Goal: Find specific page/section: Find specific page/section

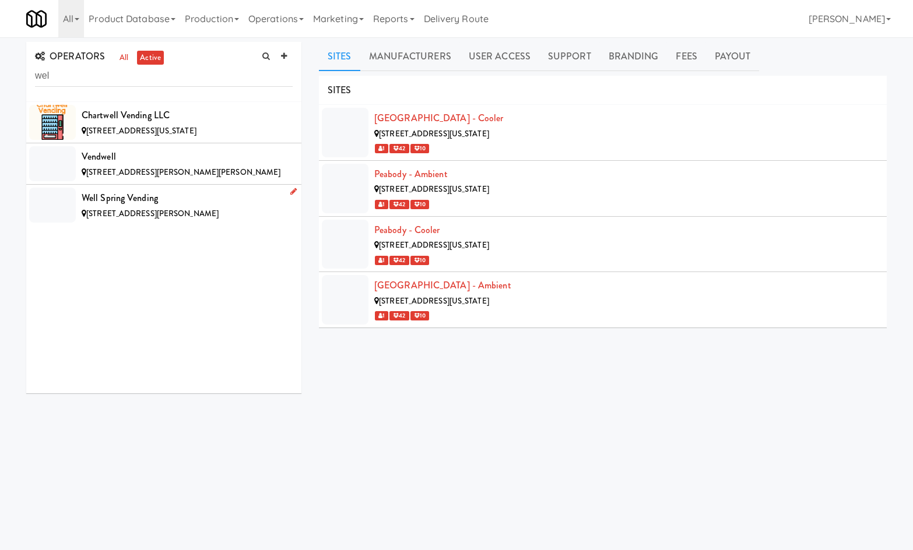
type input "wel"
click at [149, 196] on div "Well Spring Vending" at bounding box center [187, 197] width 211 height 17
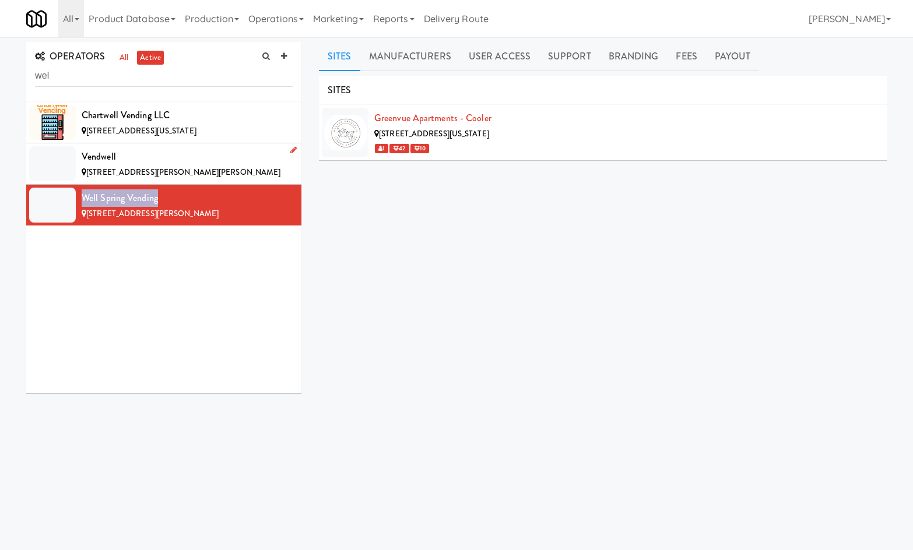
drag, startPoint x: 168, startPoint y: 200, endPoint x: 110, endPoint y: 148, distance: 77.6
click at [85, 192] on div "Well Spring Vending" at bounding box center [187, 197] width 211 height 17
copy div "Well Spring Vending"
click at [436, 60] on link "Manufacturers" at bounding box center [410, 56] width 100 height 29
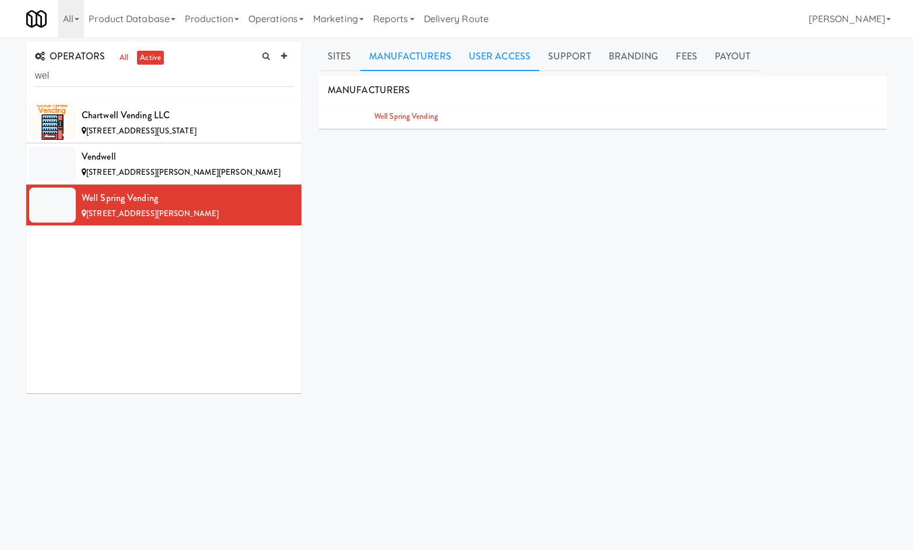
click at [500, 54] on link "User Access" at bounding box center [499, 56] width 79 height 29
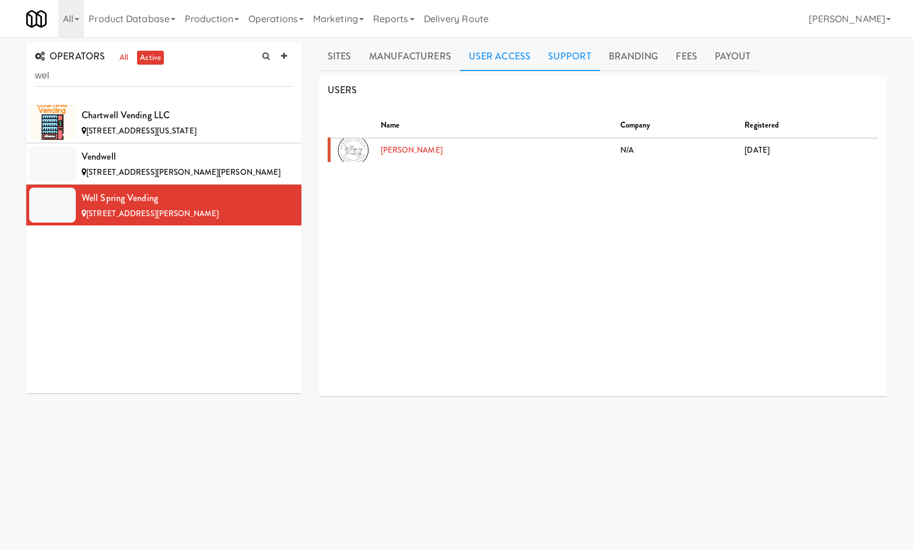
click at [580, 65] on link "Support" at bounding box center [569, 56] width 61 height 29
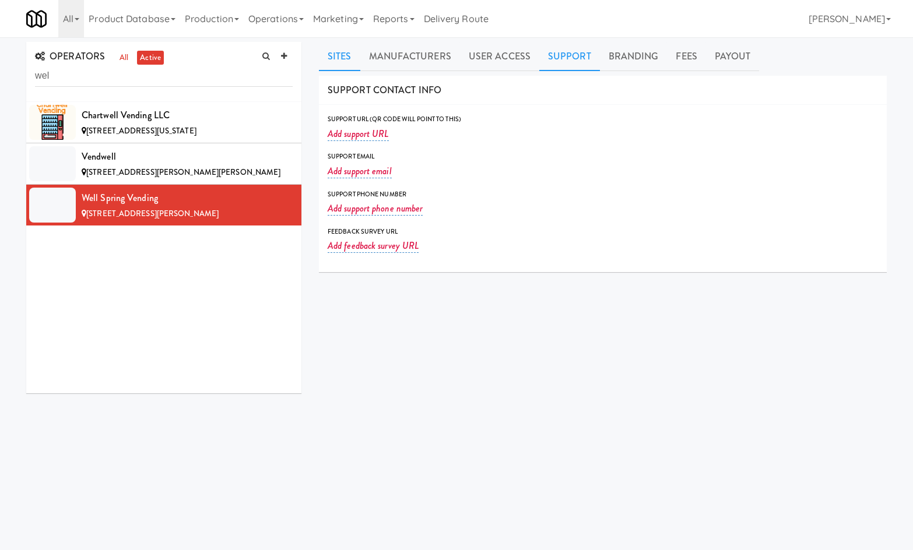
click at [355, 61] on link "Sites" at bounding box center [339, 56] width 41 height 29
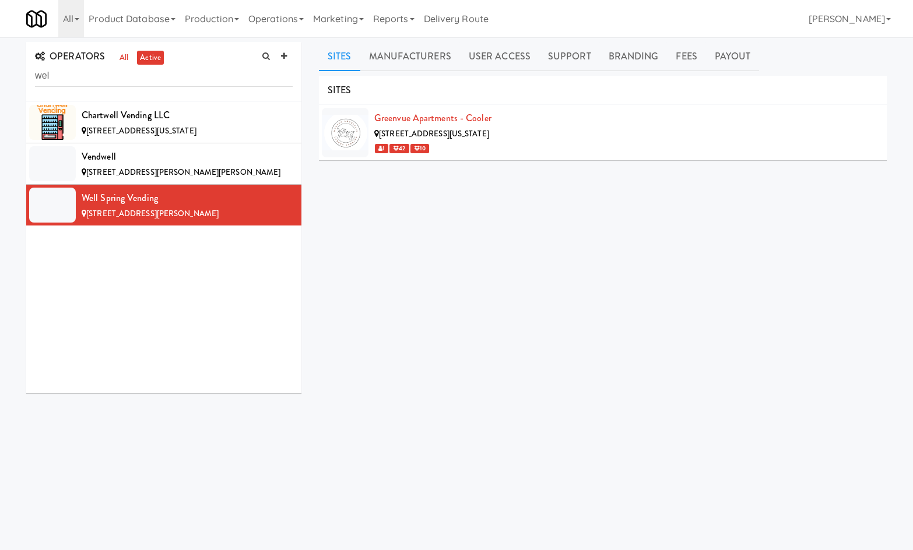
drag, startPoint x: 304, startPoint y: 23, endPoint x: 299, endPoint y: 45, distance: 22.8
click at [304, 24] on link "Operations" at bounding box center [276, 18] width 65 height 37
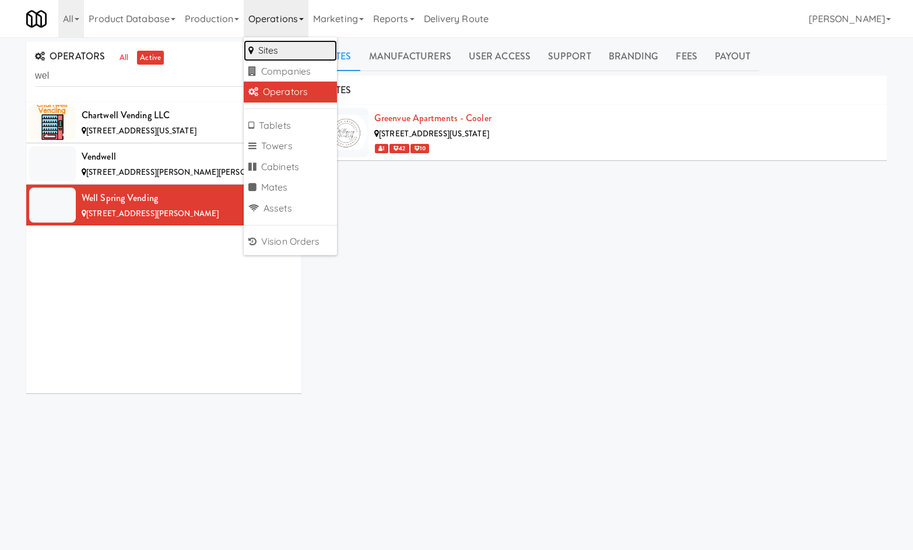
click at [297, 45] on link "Sites" at bounding box center [290, 50] width 93 height 21
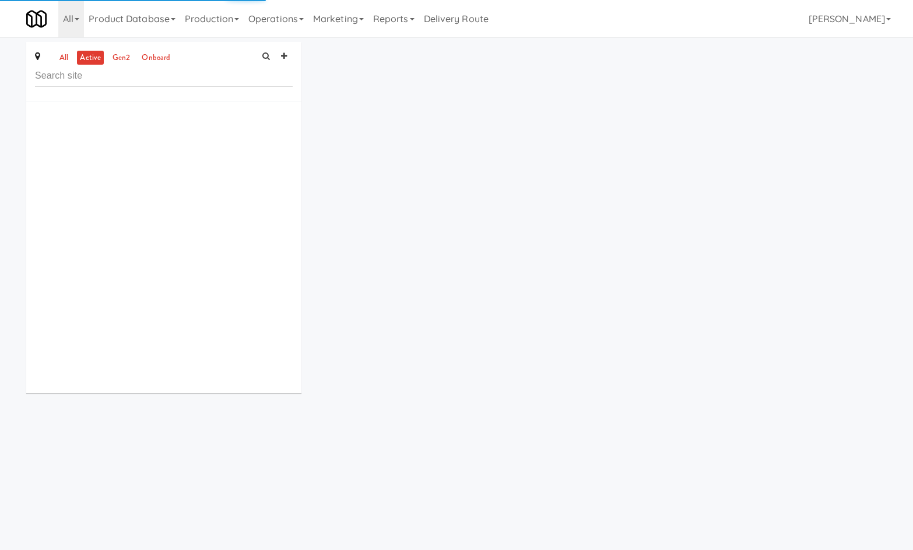
click at [224, 81] on input "text" at bounding box center [164, 76] width 258 height 22
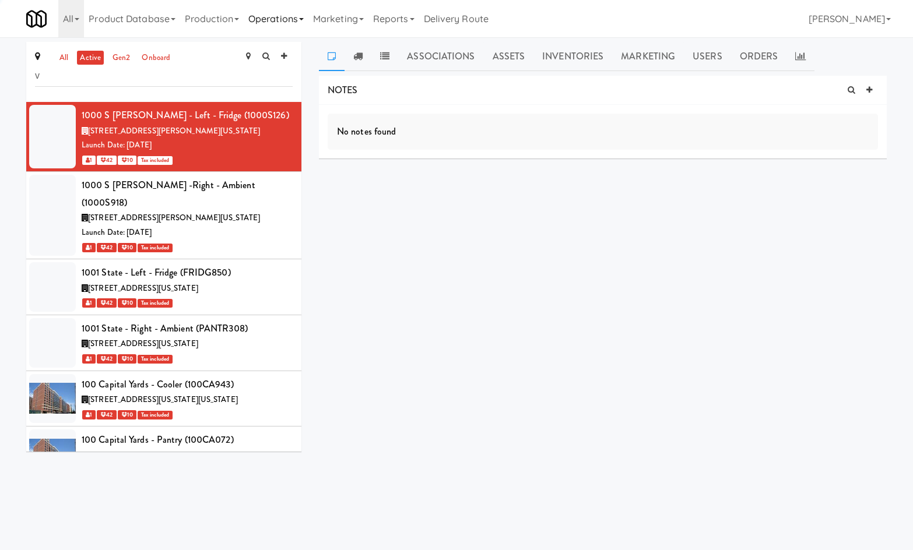
type input "v"
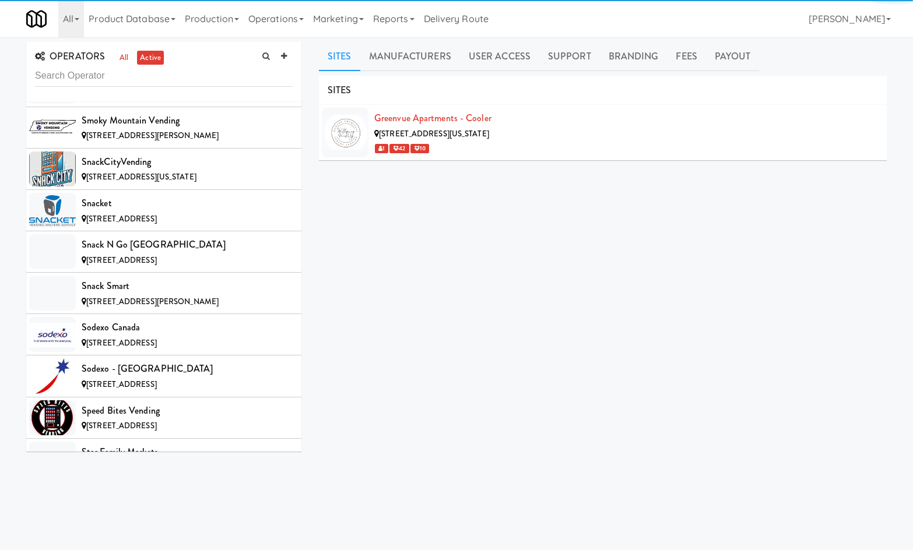
scroll to position [12201, 0]
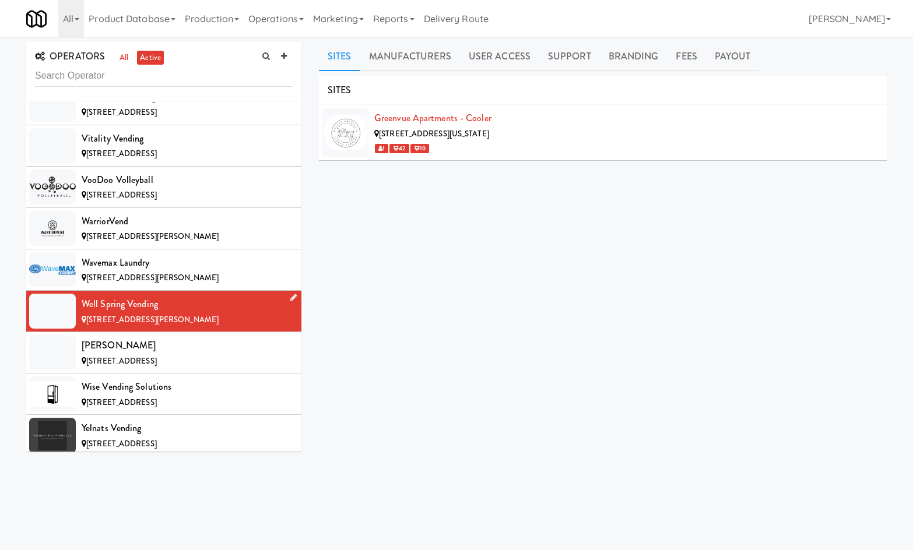
click at [209, 291] on li "Well Spring Vending [STREET_ADDRESS][PERSON_NAME]" at bounding box center [163, 311] width 275 height 41
click at [507, 62] on link "User Access" at bounding box center [499, 56] width 79 height 29
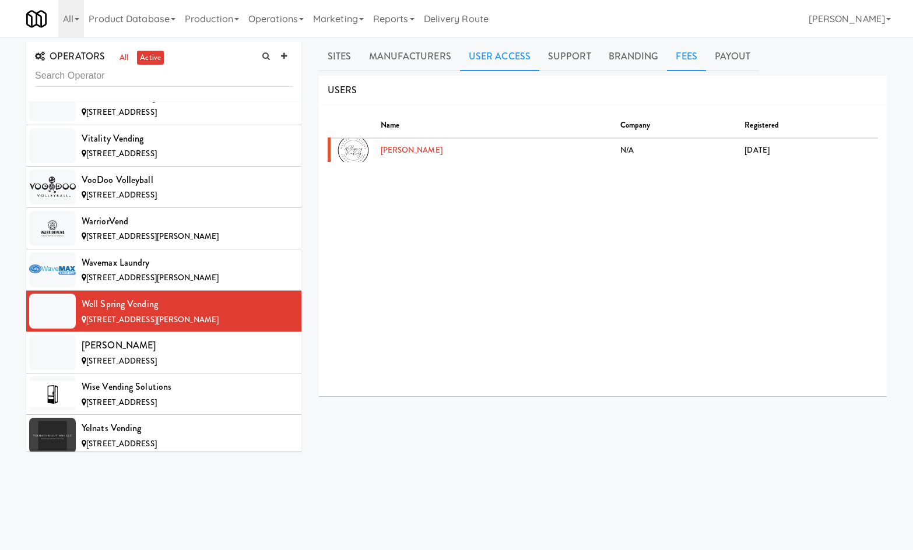
click at [680, 59] on link "Fees" at bounding box center [686, 56] width 38 height 29
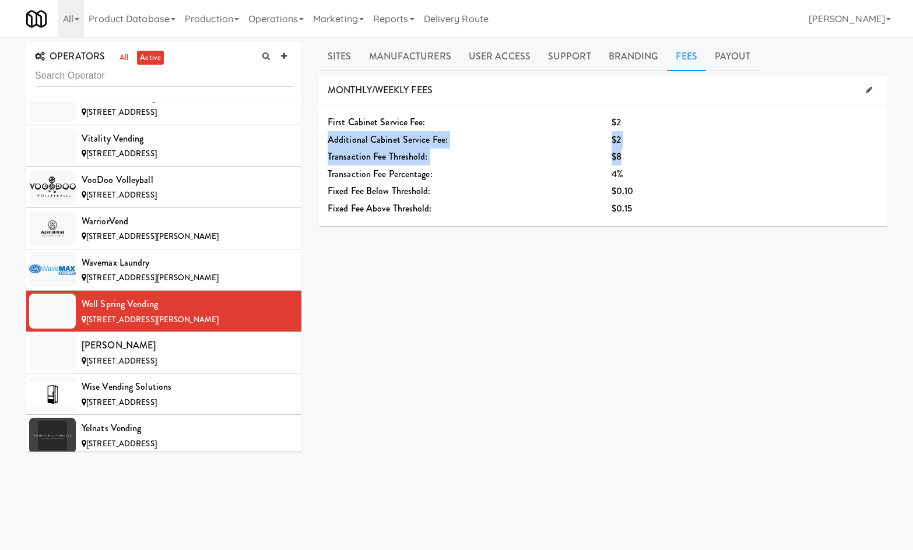
drag, startPoint x: 633, startPoint y: 121, endPoint x: 621, endPoint y: 153, distance: 33.6
click at [621, 153] on div "First Cabinet Service Fee: $2 Additional Cabinet Service Fee: $2 Transaction Fe…" at bounding box center [603, 165] width 568 height 121
click at [629, 123] on div "$2" at bounding box center [721, 122] width 219 height 17
